Goal: Find specific page/section: Find specific page/section

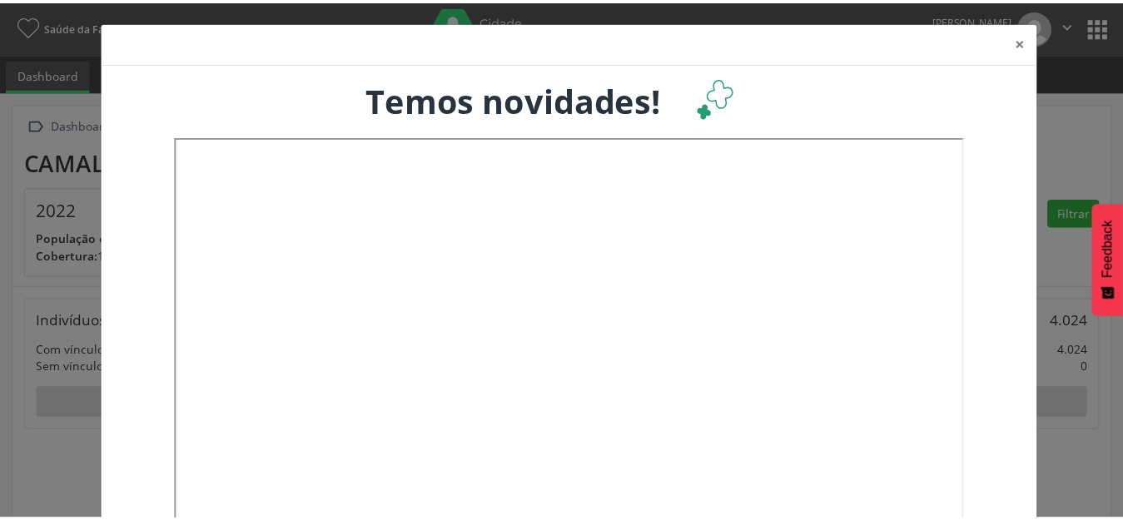
scroll to position [276, 371]
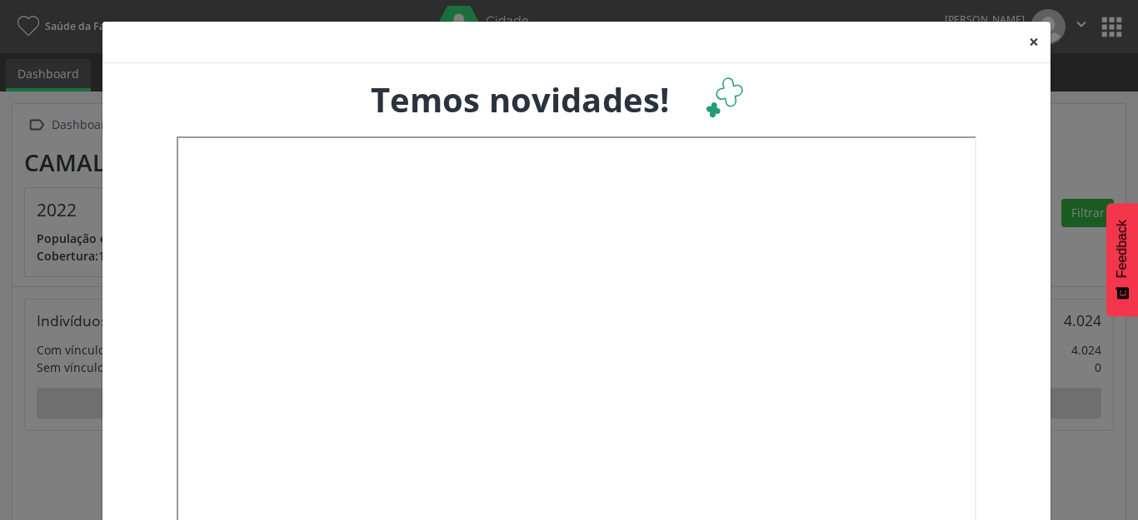
click at [1023, 42] on button "×" at bounding box center [1033, 42] width 33 height 41
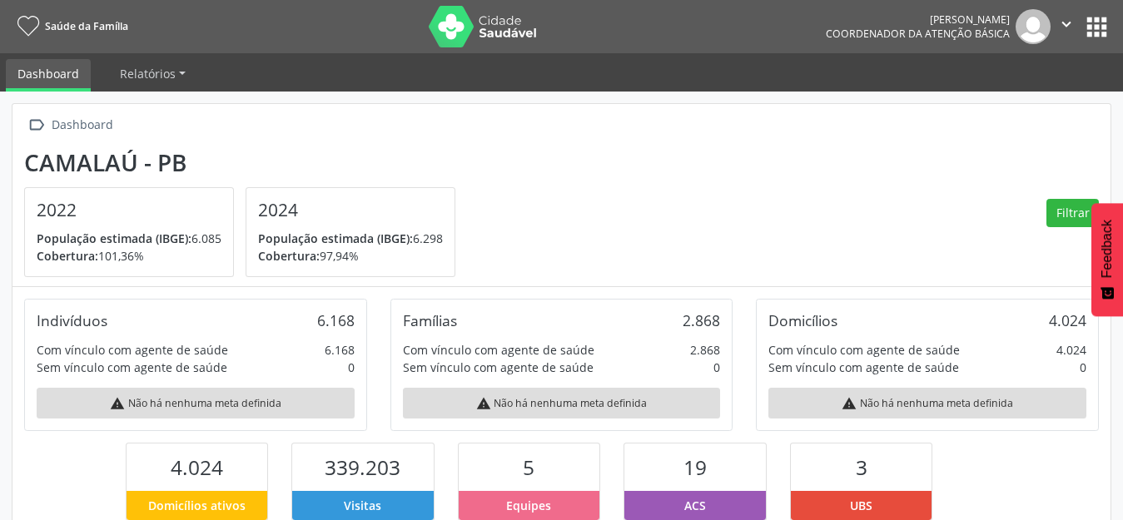
scroll to position [832450, 832360]
click at [1090, 27] on button "apps" at bounding box center [1097, 26] width 29 height 29
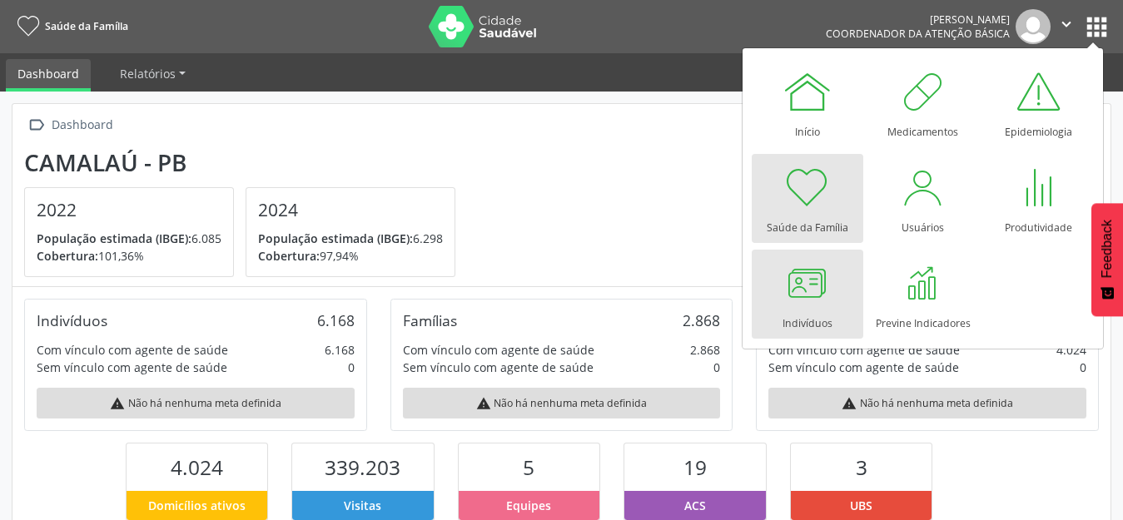
click at [819, 299] on div at bounding box center [808, 283] width 50 height 50
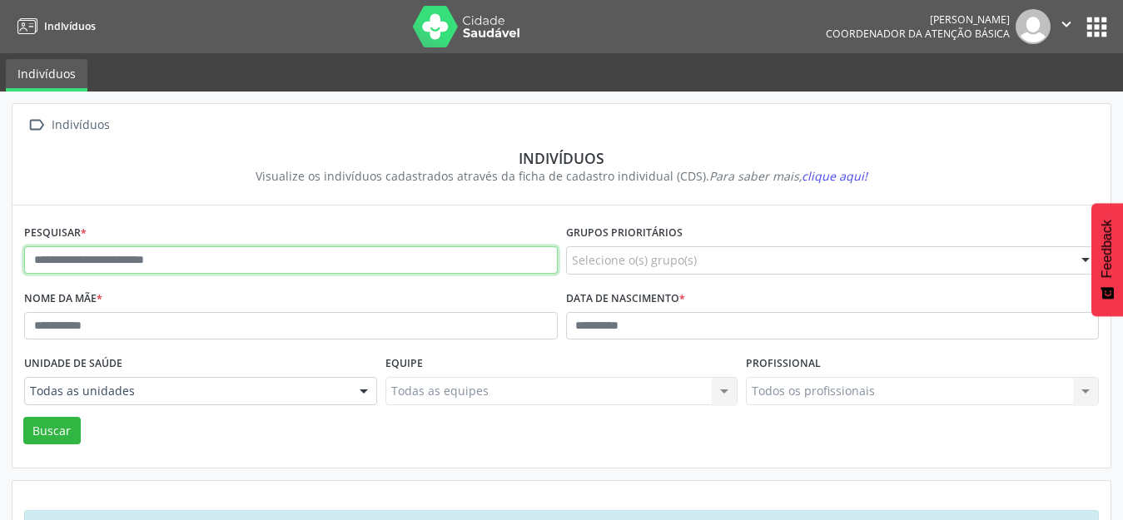
click at [120, 268] on input "text" at bounding box center [291, 260] width 534 height 28
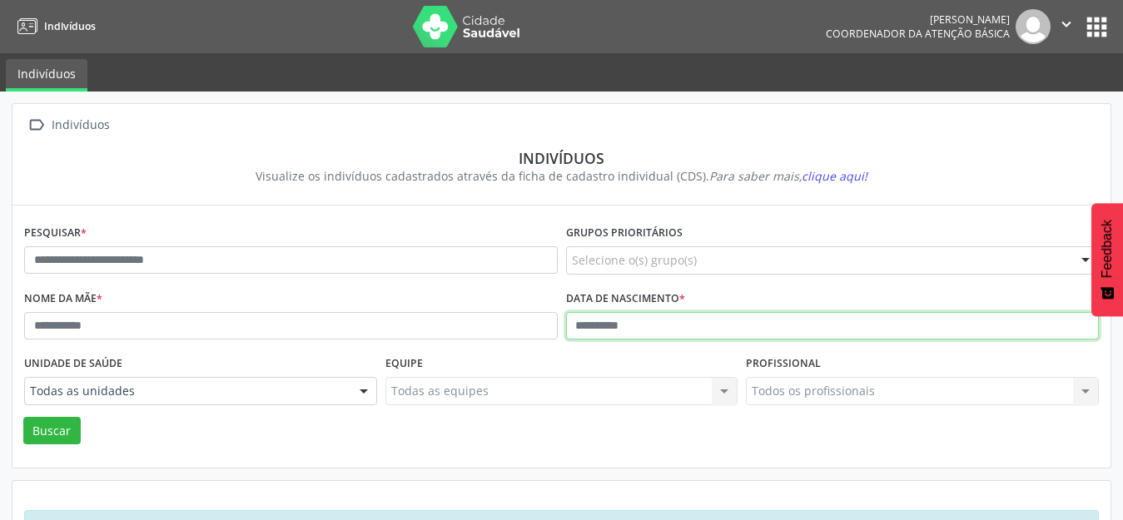
click at [569, 329] on input "text" at bounding box center [833, 326] width 534 height 28
type input "**********"
click at [23, 417] on button "Buscar" at bounding box center [51, 431] width 57 height 28
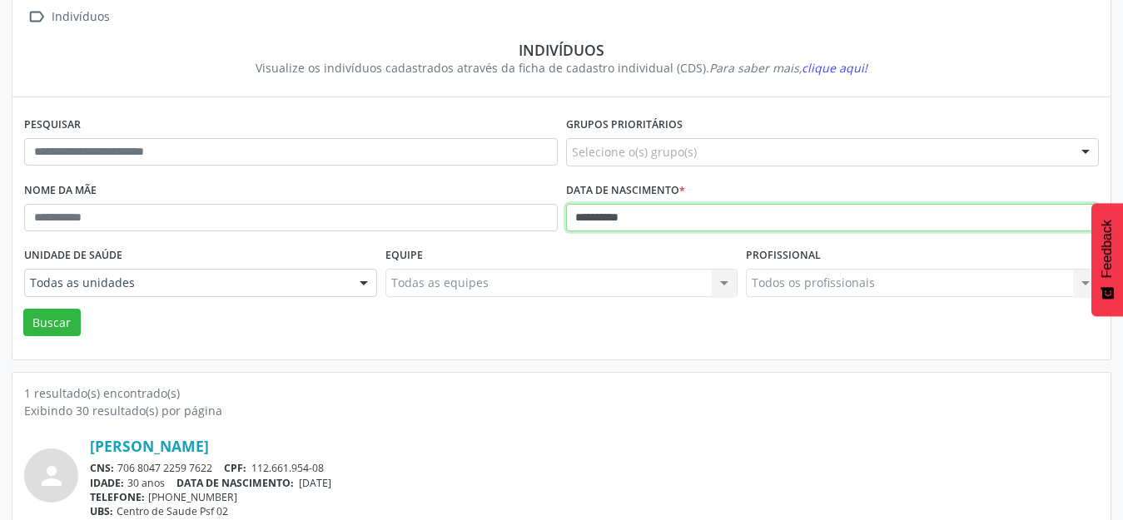
scroll to position [159, 0]
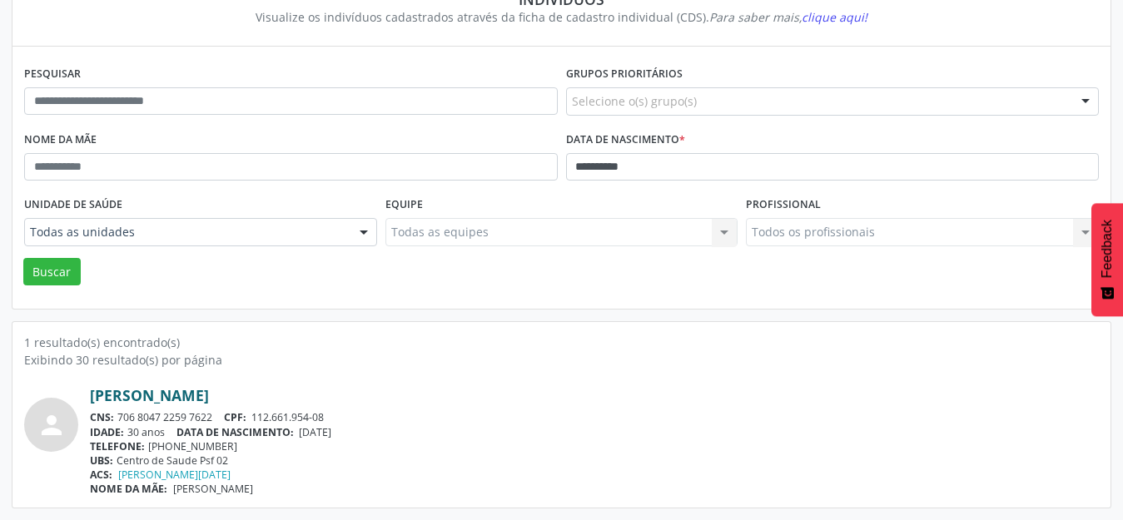
click at [205, 399] on link "[PERSON_NAME]" at bounding box center [149, 395] width 119 height 18
click at [203, 399] on link "[PERSON_NAME]" at bounding box center [149, 395] width 119 height 18
